Goal: Task Accomplishment & Management: Complete application form

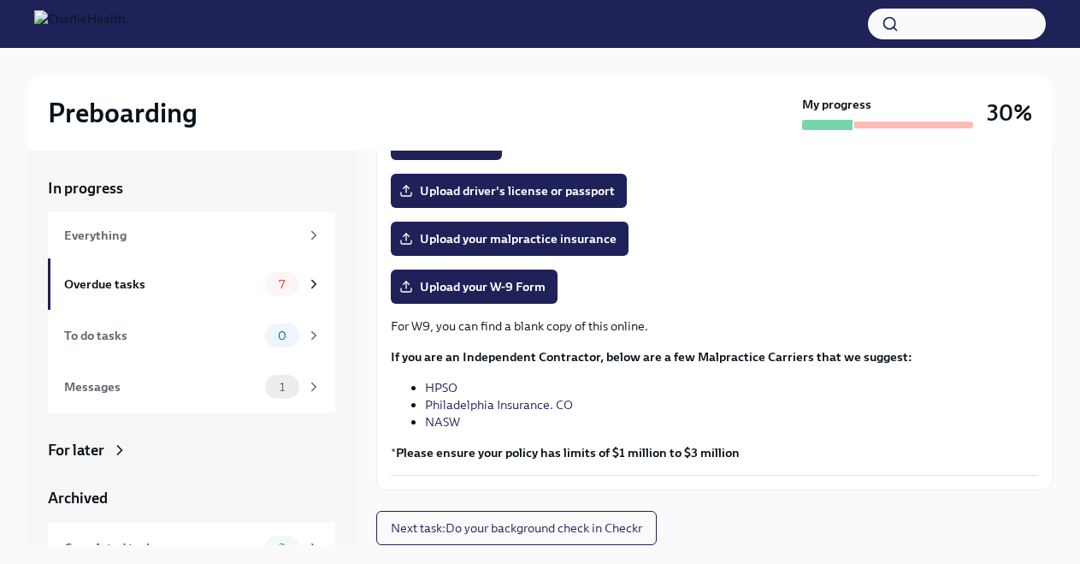
scroll to position [29, 0]
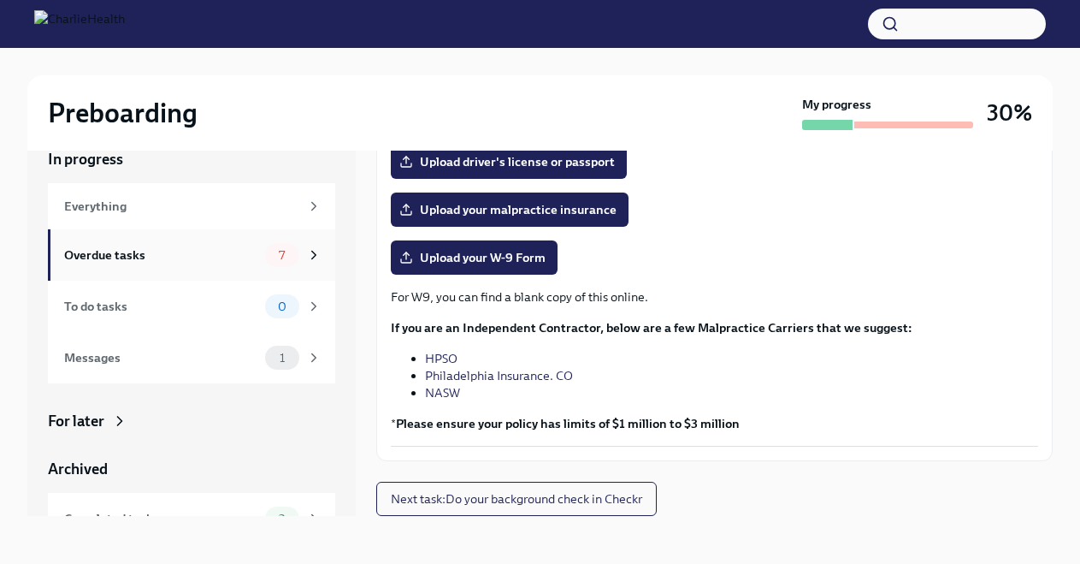
click at [314, 252] on icon at bounding box center [313, 254] width 15 height 15
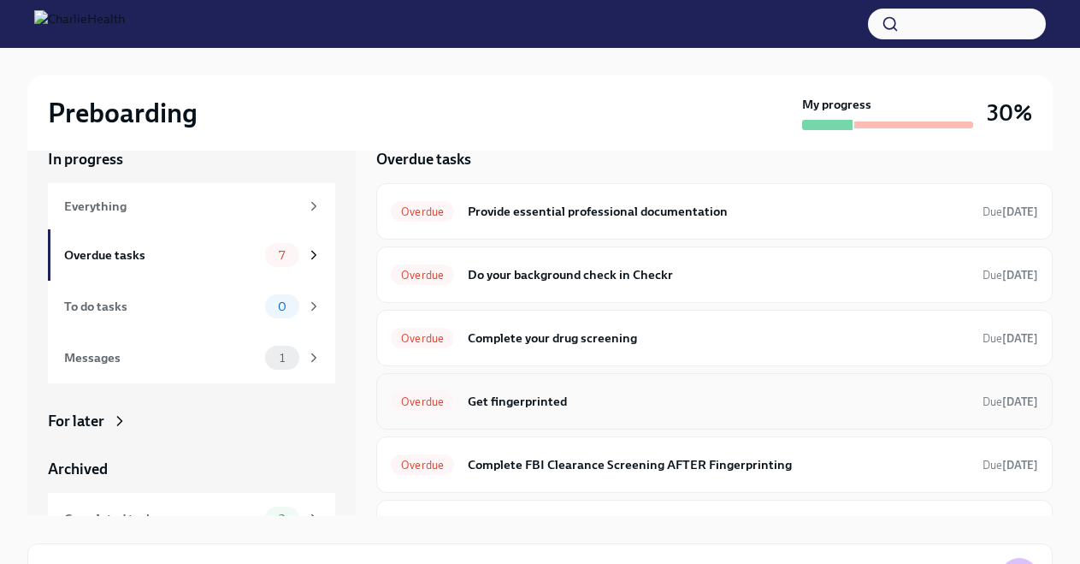
click at [578, 404] on h6 "Get fingerprinted" at bounding box center [718, 401] width 501 height 19
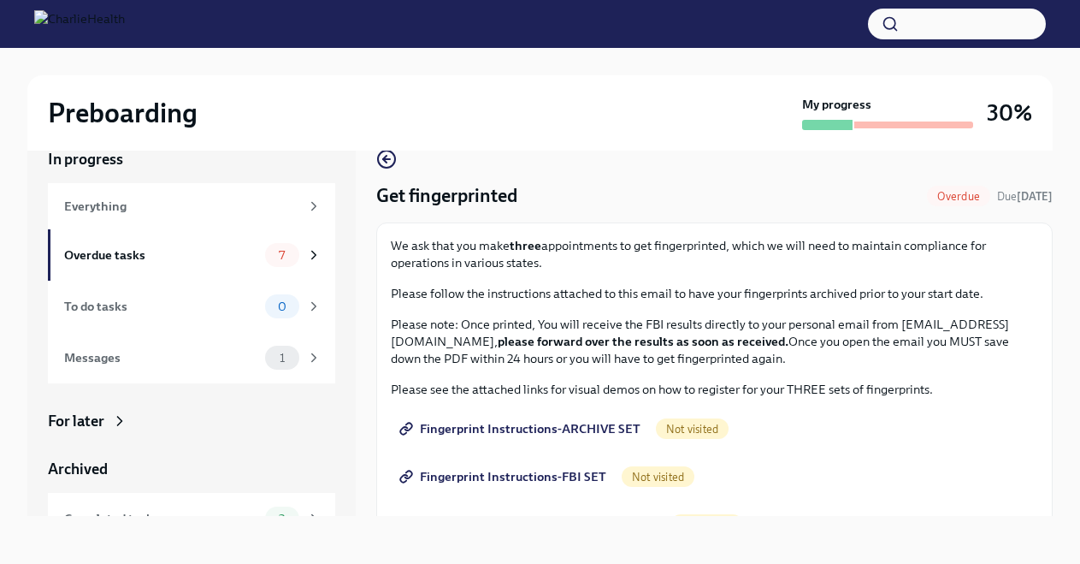
click at [587, 428] on span "Fingerprint Instructions-ARCHIVE SET" at bounding box center [522, 428] width 238 height 17
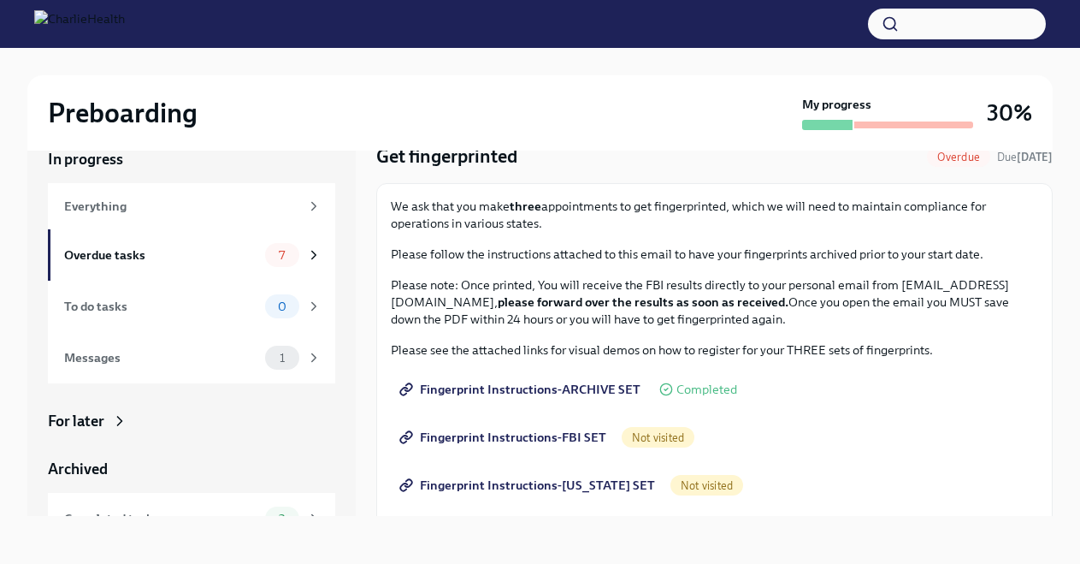
scroll to position [12, 0]
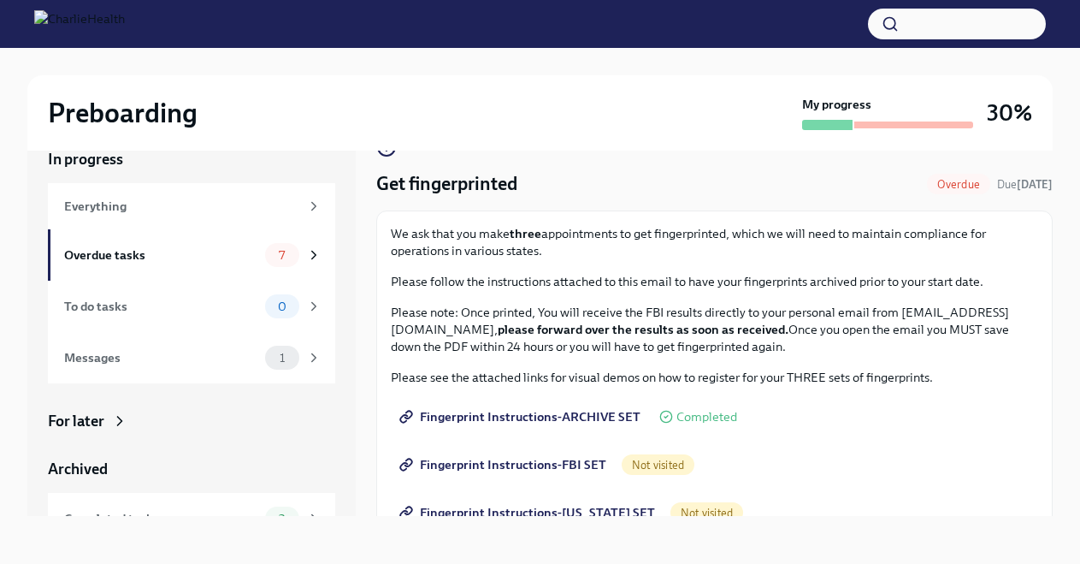
click at [570, 462] on span "Fingerprint Instructions-FBI SET" at bounding box center [505, 464] width 204 height 17
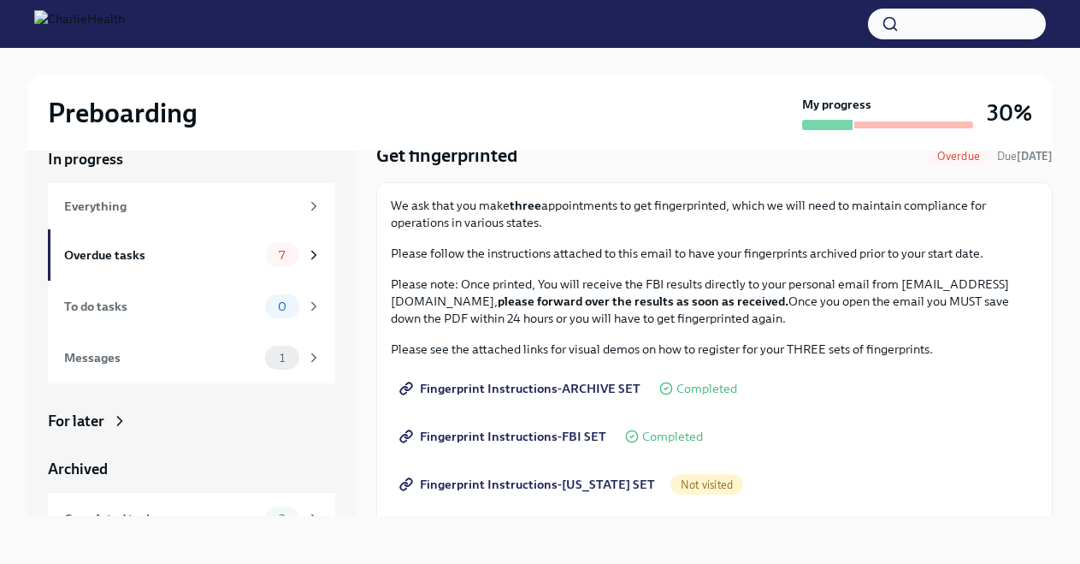
scroll to position [41, 0]
click at [689, 484] on span "Not visited" at bounding box center [707, 483] width 73 height 13
click at [603, 485] on span "Fingerprint Instructions-[US_STATE] SET" at bounding box center [529, 483] width 252 height 17
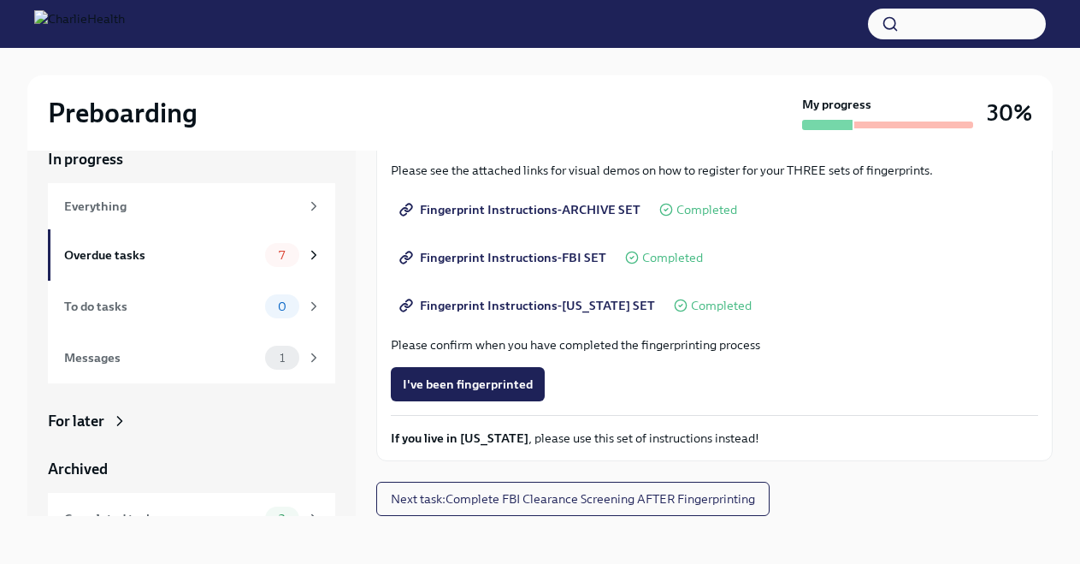
scroll to position [0, 0]
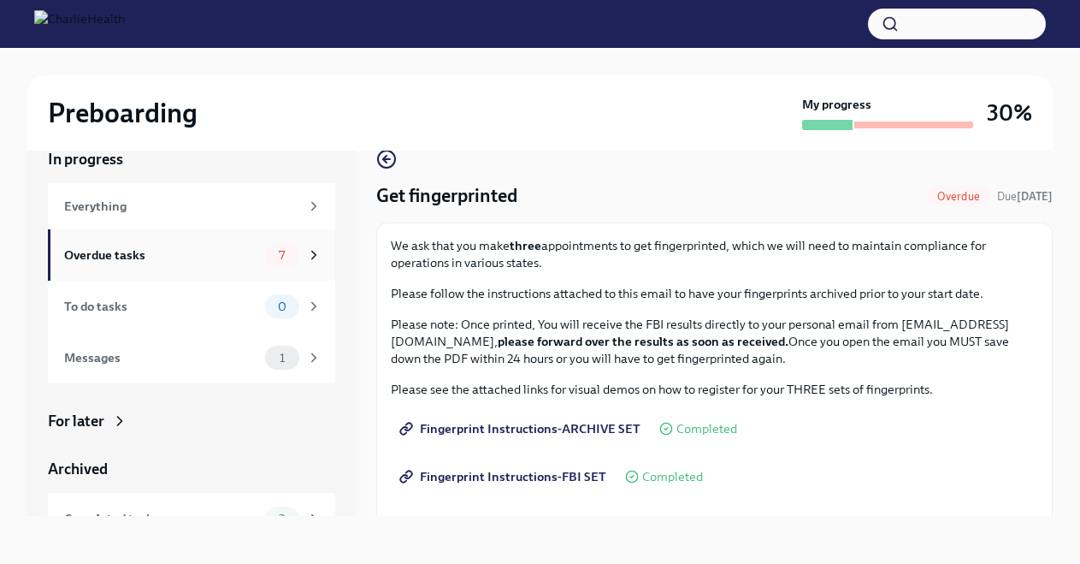
click at [217, 259] on div "Overdue tasks" at bounding box center [161, 254] width 194 height 19
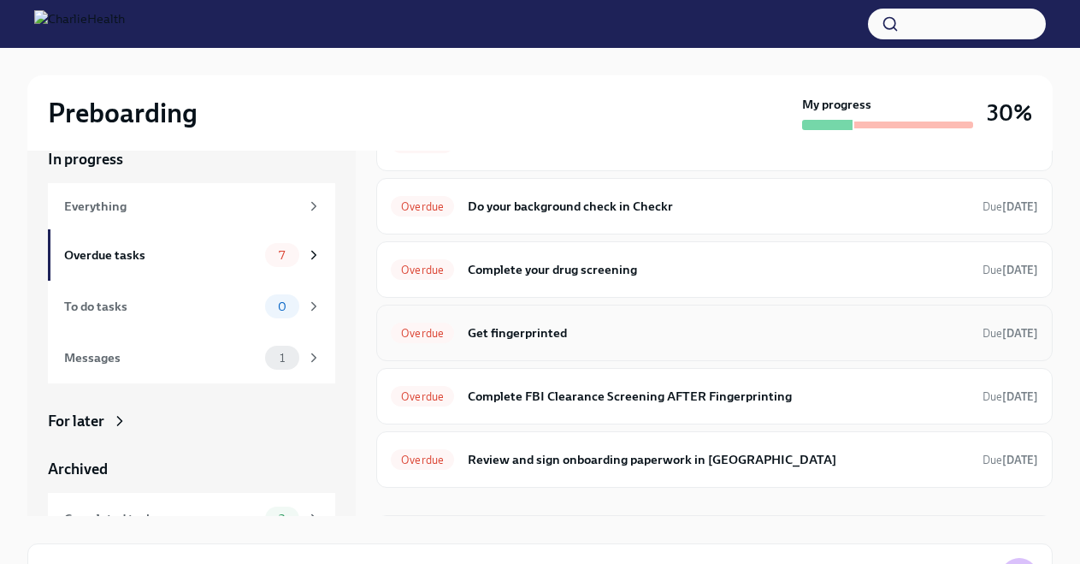
scroll to position [82, 0]
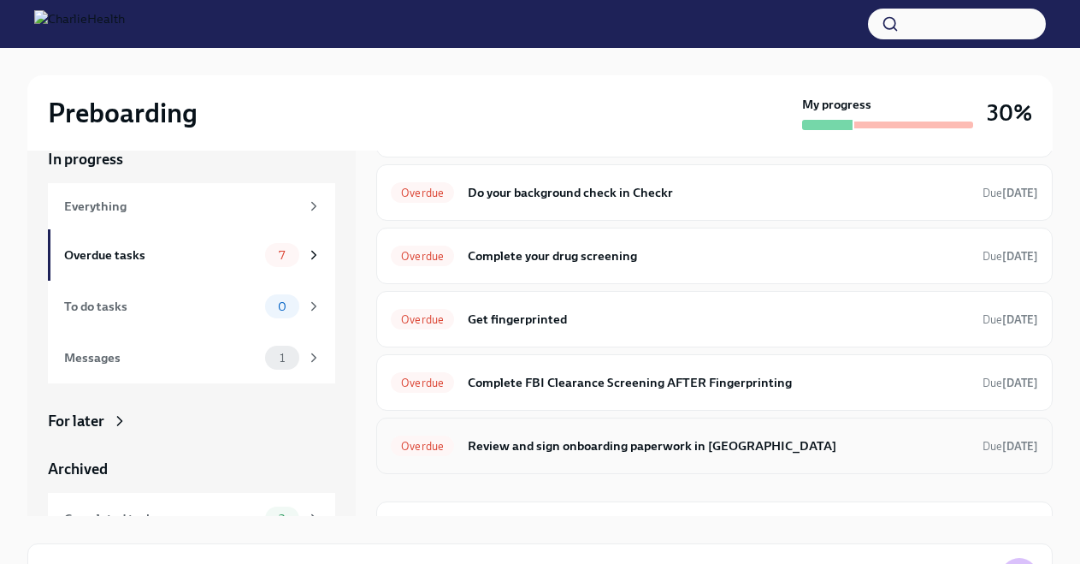
click at [608, 457] on div "Overdue Review and sign onboarding paperwork in [GEOGRAPHIC_DATA] Due [DATE]" at bounding box center [714, 445] width 647 height 27
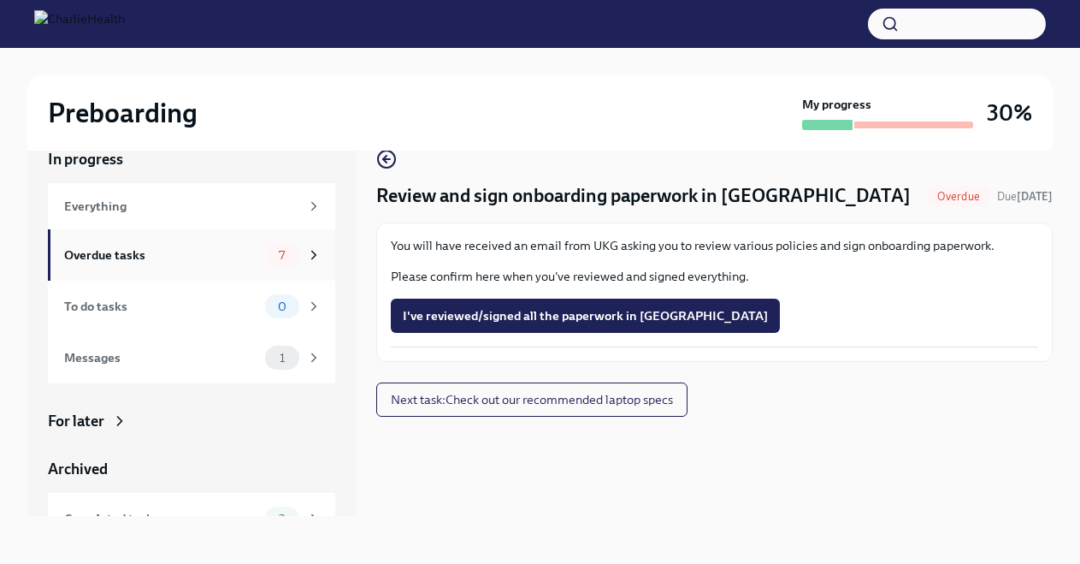
click at [222, 258] on div "Overdue tasks" at bounding box center [161, 254] width 194 height 19
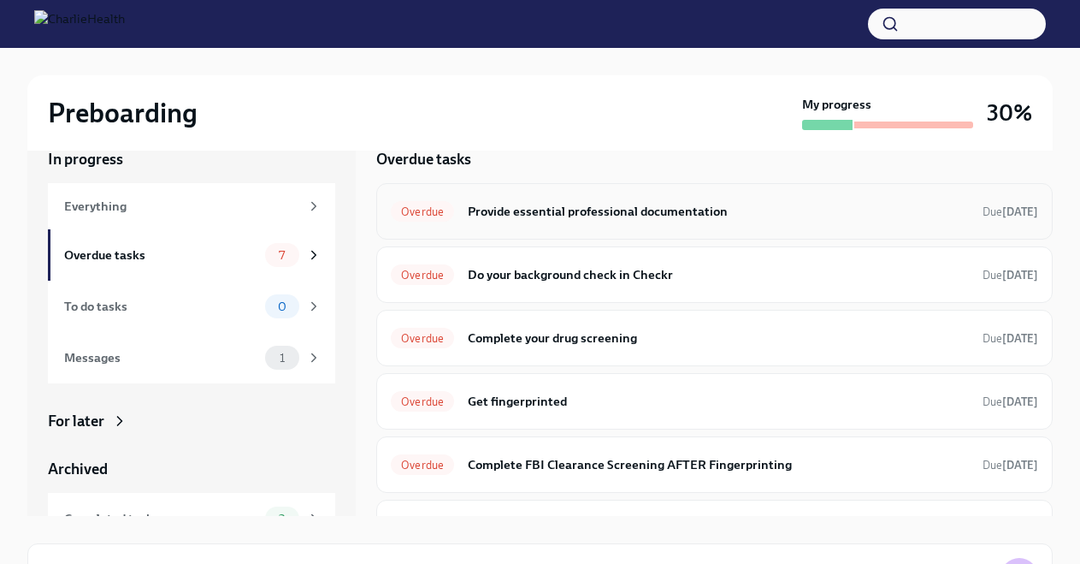
click at [647, 196] on div "Overdue Provide essential professional documentation Due [DATE]" at bounding box center [714, 211] width 677 height 56
click at [662, 216] on h6 "Provide essential professional documentation" at bounding box center [718, 211] width 501 height 19
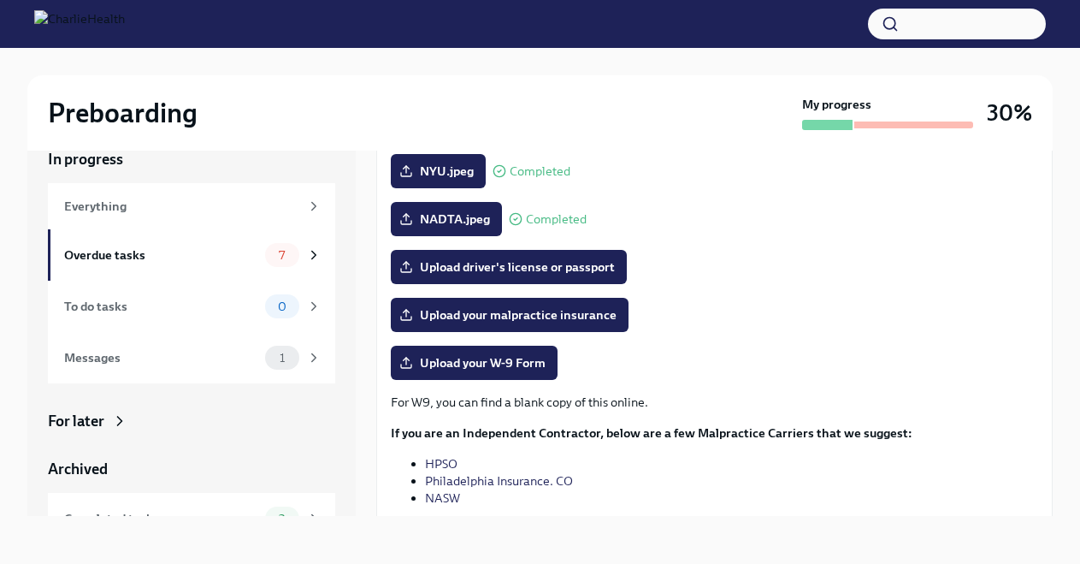
scroll to position [257, 0]
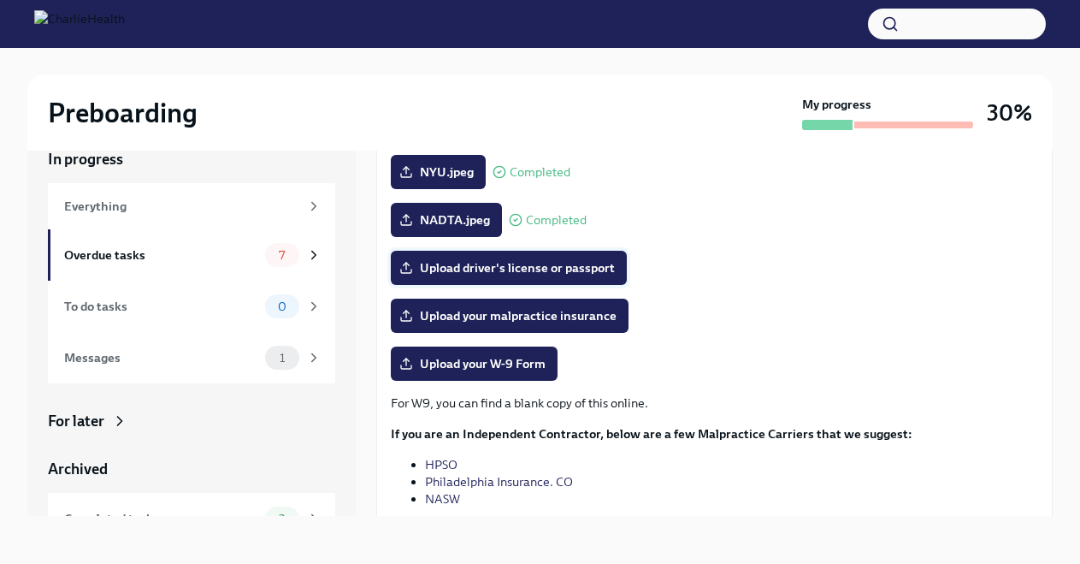
click at [570, 272] on span "Upload driver's license or passport" at bounding box center [509, 267] width 212 height 17
click at [0, 0] on input "Upload driver's license or passport" at bounding box center [0, 0] width 0 height 0
